Goal: Task Accomplishment & Management: Complete application form

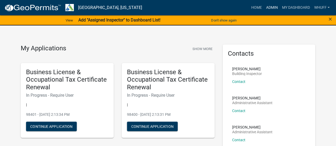
click at [272, 8] on link "Admin" at bounding box center [272, 8] width 16 height 10
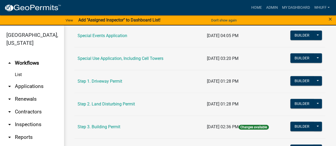
scroll to position [266, 0]
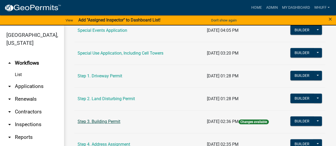
click at [100, 120] on link "Step 3. Building Permit" at bounding box center [99, 121] width 43 height 5
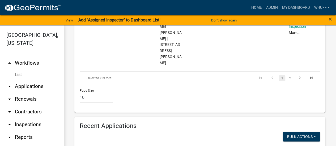
scroll to position [930, 0]
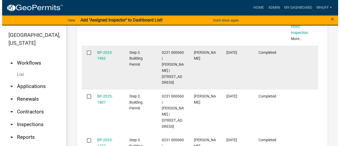
scroll to position [1169, 0]
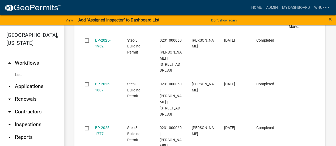
type input "[PERSON_NAME]"
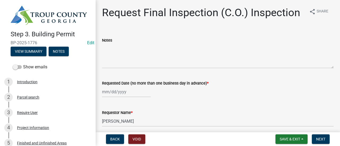
click at [115, 94] on div at bounding box center [126, 92] width 49 height 11
select select "8"
select select "2025"
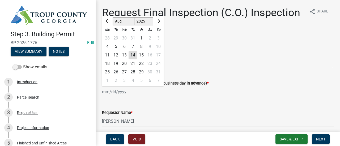
click at [134, 54] on div "14" at bounding box center [133, 55] width 9 height 9
type input "[DATE]"
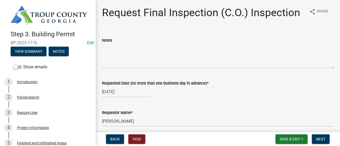
select select "8"
select select "2025"
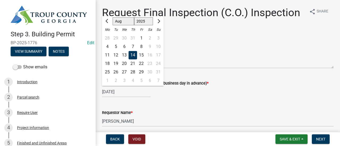
click at [115, 93] on div "[DATE] [PERSON_NAME] Apr May Jun [DATE] Aug Sep Oct Nov [DATE] 1526 1527 1528 1…" at bounding box center [126, 92] width 49 height 11
click at [141, 54] on div "15" at bounding box center [141, 55] width 9 height 9
type input "[DATE]"
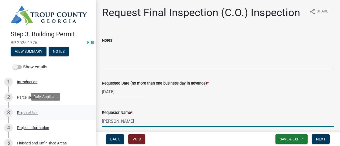
drag, startPoint x: 138, startPoint y: 121, endPoint x: 0, endPoint y: 116, distance: 137.7
click at [0, 116] on div "Step 3. Building Permit BP-2025-1776 Edit View Summary Notes Show emails 1 Intr…" at bounding box center [170, 73] width 340 height 146
type input "/"
type input "[PERSON_NAME]"
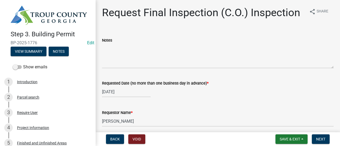
scroll to position [85, 0]
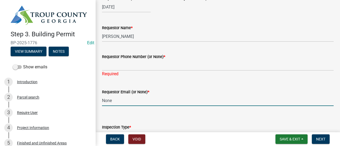
type input "None"
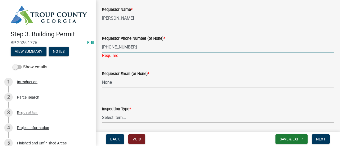
scroll to position [112, 0]
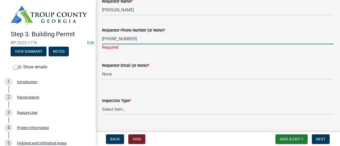
type input "[PHONE_NUMBER]"
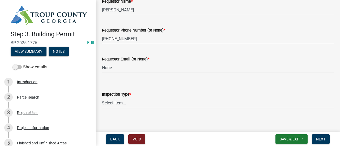
click at [130, 109] on wm-data-entity-input "Inspection Type * Select Item... Final Inspection (C.O.)" at bounding box center [218, 96] width 232 height 36
click at [102, 98] on select "Select Item... Final Inspection (C.O.)" at bounding box center [218, 103] width 232 height 11
select select "6c928486-1faa-4d04-9598-905eebfdff84"
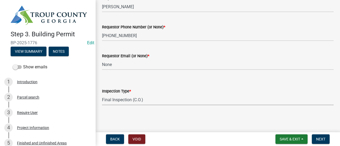
scroll to position [115, 0]
click at [254, 114] on div "Request Final Inspection (C.O.) Inspection share Share Notes Requested Date (no…" at bounding box center [218, 3] width 240 height 224
click at [310, 106] on wm-data-entity-input "Inspection Type * Select Item... Final Inspection (C.O.)" at bounding box center [218, 92] width 232 height 36
click at [320, 138] on span "Next" at bounding box center [320, 139] width 9 height 4
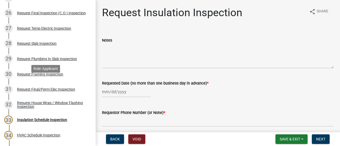
scroll to position [372, 0]
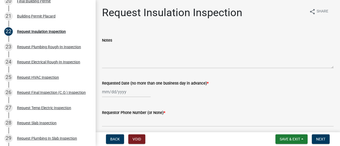
select select "8"
select select "2025"
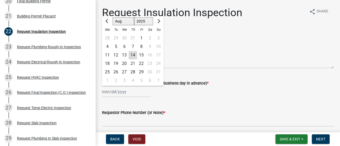
click at [119, 92] on div "[PERSON_NAME] Feb Mar Apr [PERSON_NAME][DATE] Oct Nov [DATE] 1526 1527 1528 152…" at bounding box center [126, 92] width 49 height 11
click at [141, 55] on div "15" at bounding box center [141, 55] width 9 height 9
type input "[DATE]"
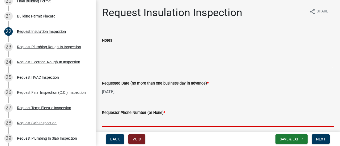
click at [140, 119] on input "Requestor Phone Number (or None) *" at bounding box center [218, 121] width 232 height 11
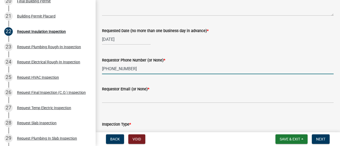
scroll to position [53, 0]
type input "[PHONE_NUMBER]"
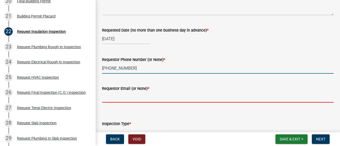
click at [136, 94] on input "Requestor Email (or None) *" at bounding box center [218, 97] width 232 height 11
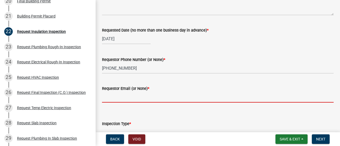
type input "None"
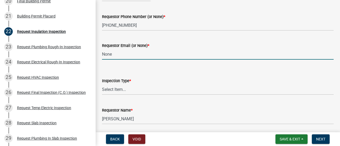
scroll to position [106, 0]
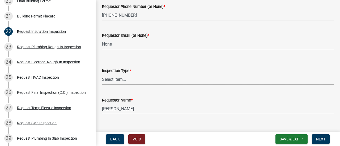
click at [124, 79] on select "Select Item... Insulation" at bounding box center [218, 79] width 232 height 11
click at [102, 74] on select "Select Item... Insulation" at bounding box center [218, 79] width 232 height 11
select select "2e5302d4-b34e-405d-80e1-2f893e7792f7"
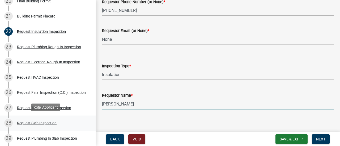
drag, startPoint x: 144, startPoint y: 109, endPoint x: 0, endPoint y: 127, distance: 145.2
click at [0, 127] on div "Step 3. Building Permit BP-2025-1776 Edit View Summary Notes Show emails 1 Intr…" at bounding box center [170, 73] width 340 height 146
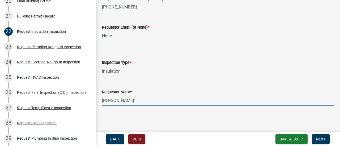
scroll to position [115, 0]
type input "[PERSON_NAME]"
click at [209, 121] on main "Request Insulation Inspection share Share Notes Requested Date (no more than on…" at bounding box center [218, 65] width 244 height 130
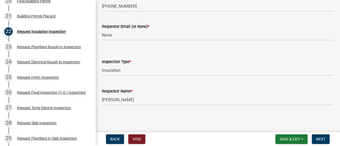
click at [241, 119] on main "Request Insulation Inspection share Share Notes Requested Date (no more than on…" at bounding box center [218, 65] width 244 height 130
click at [295, 108] on wm-data-entity-input "Requestor Name * [PERSON_NAME]" at bounding box center [218, 95] width 232 height 29
click at [318, 140] on span "Next" at bounding box center [320, 139] width 9 height 4
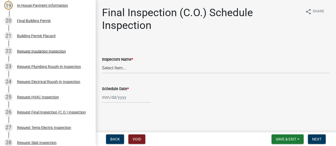
scroll to position [345, 0]
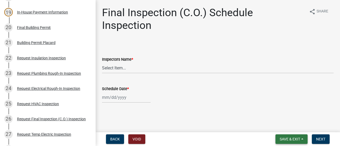
click at [283, 138] on span "Save & Exit" at bounding box center [290, 139] width 20 height 4
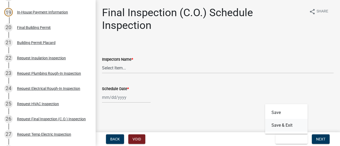
click at [280, 124] on button "Save & Exit" at bounding box center [286, 125] width 43 height 13
